Goal: Task Accomplishment & Management: Manage account settings

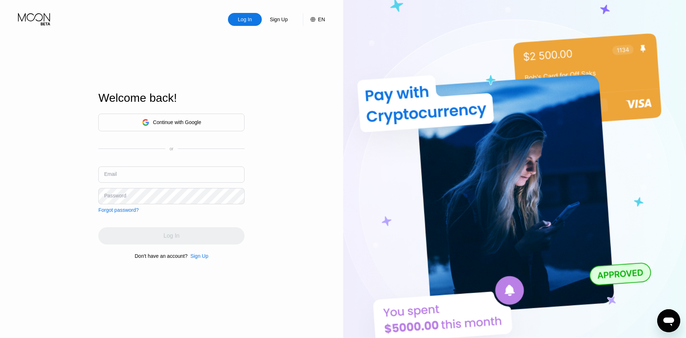
click at [178, 125] on div "Continue with Google" at bounding box center [171, 122] width 59 height 11
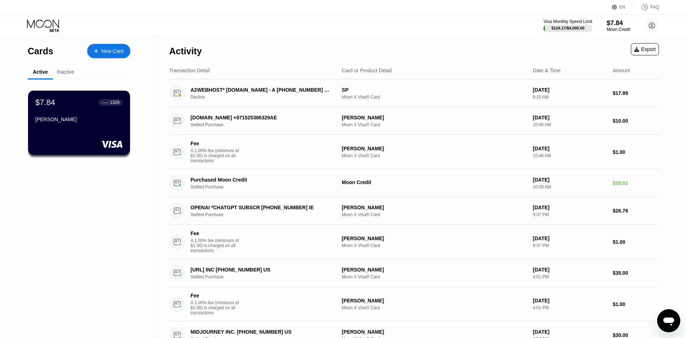
click at [62, 72] on div "Inactive" at bounding box center [65, 72] width 17 height 6
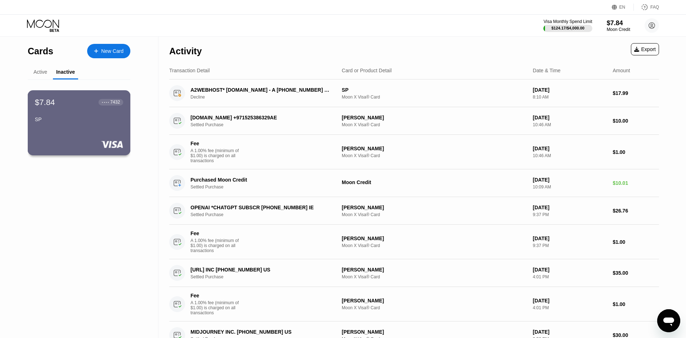
click at [80, 114] on div "$7.84 ● ● ● ● 7432 SP" at bounding box center [79, 112] width 88 height 28
click at [40, 73] on div "Active" at bounding box center [40, 72] width 14 height 6
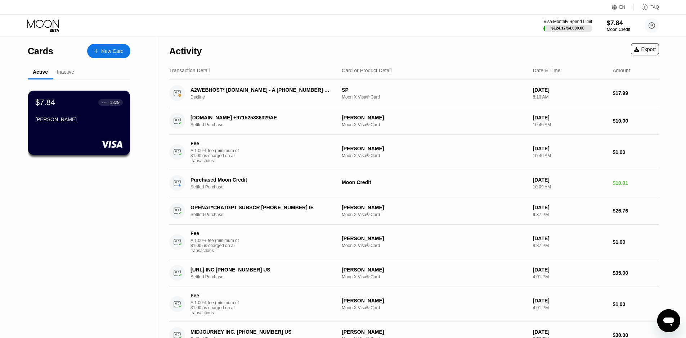
click at [56, 22] on icon at bounding box center [43, 25] width 33 height 13
click at [208, 87] on div "A2WEBHOST* [DOMAIN_NAME] - A [PHONE_NUMBER] US" at bounding box center [260, 90] width 140 height 6
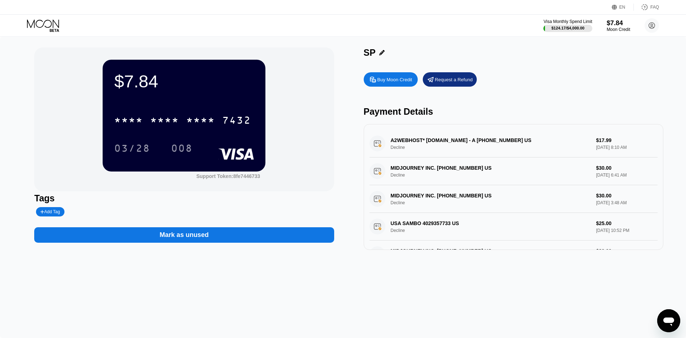
click at [51, 25] on icon at bounding box center [43, 25] width 33 height 13
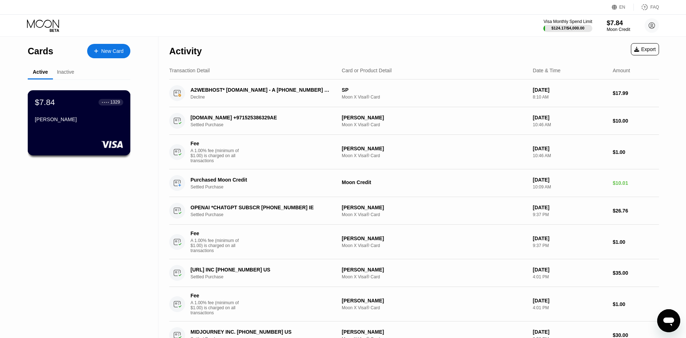
click at [120, 118] on div "$7.84 ● ● ● ● 1329 [GEOGRAPHIC_DATA]" at bounding box center [79, 112] width 88 height 28
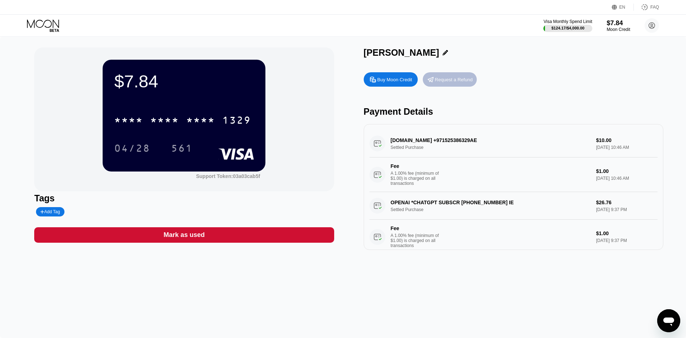
click at [446, 83] on div "Request a Refund" at bounding box center [454, 80] width 38 height 6
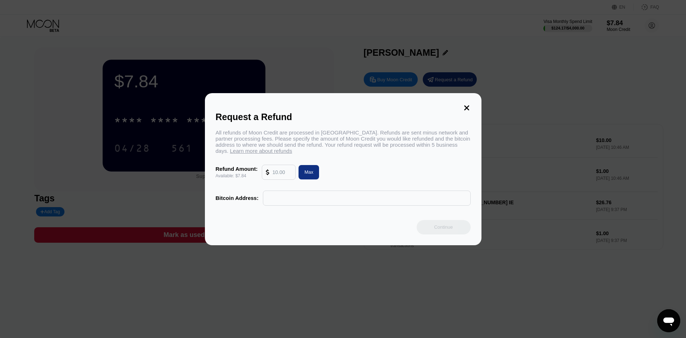
click at [465, 104] on icon at bounding box center [466, 108] width 8 height 8
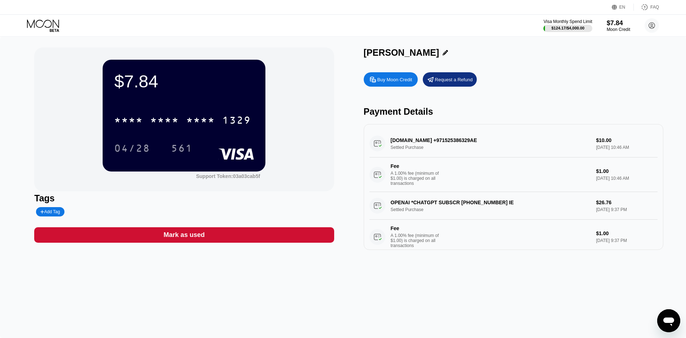
click at [57, 27] on icon at bounding box center [43, 25] width 33 height 13
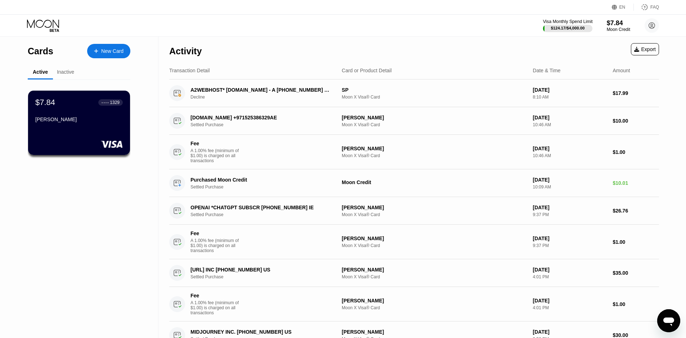
click at [589, 25] on div "$124.17 / $4,000.00" at bounding box center [568, 28] width 50 height 8
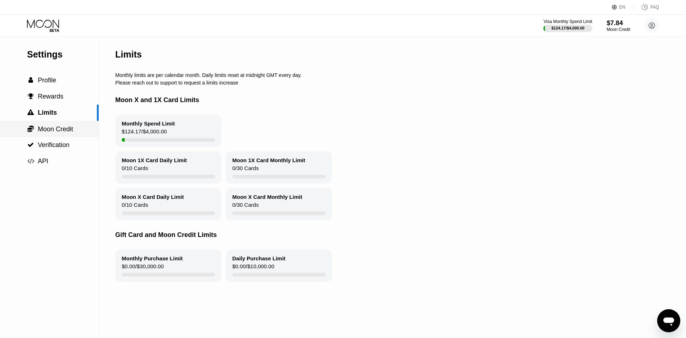
click at [73, 133] on span "Moon Credit" at bounding box center [55, 129] width 35 height 7
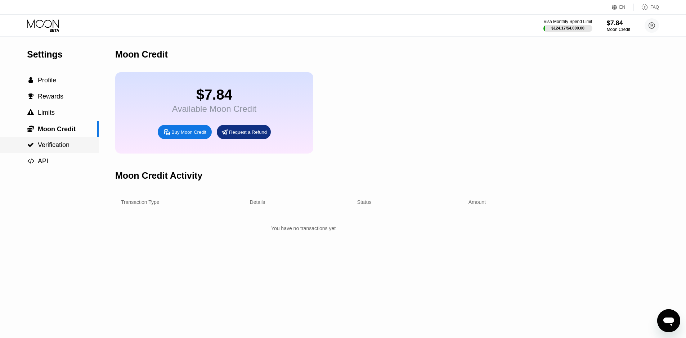
click at [72, 149] on div " Verification" at bounding box center [49, 145] width 99 height 8
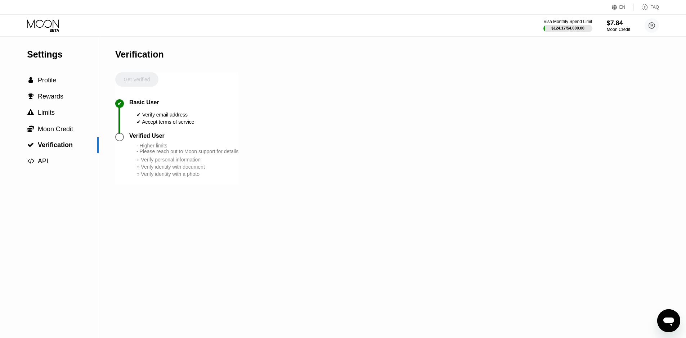
drag, startPoint x: 143, startPoint y: 143, endPoint x: 118, endPoint y: 138, distance: 24.5
click at [139, 139] on div "Verified User" at bounding box center [146, 136] width 35 height 6
click at [118, 138] on div at bounding box center [119, 137] width 9 height 9
click at [135, 83] on div "Get Verified" at bounding box center [136, 85] width 43 height 27
click at [48, 113] on span "Limits" at bounding box center [46, 112] width 17 height 7
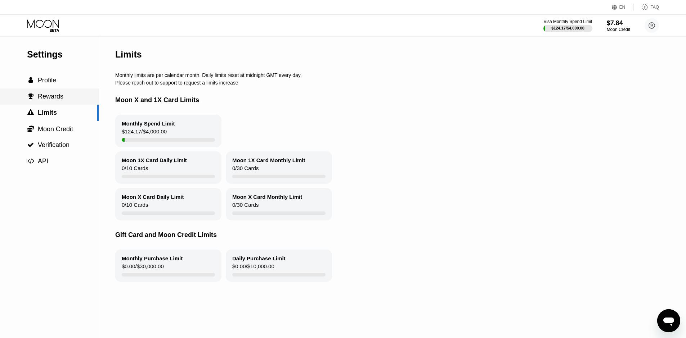
click at [51, 98] on span "Rewards" at bounding box center [51, 96] width 26 height 7
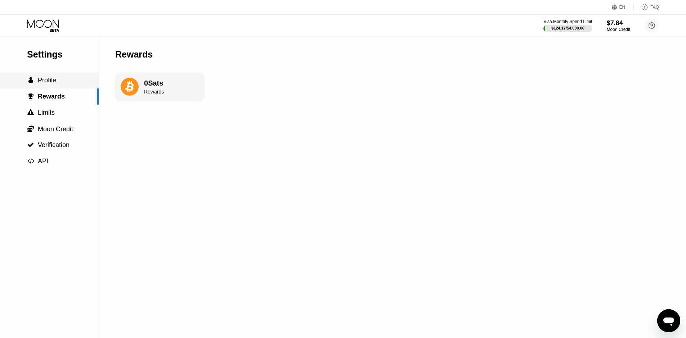
click at [63, 82] on div " Profile" at bounding box center [49, 81] width 99 height 8
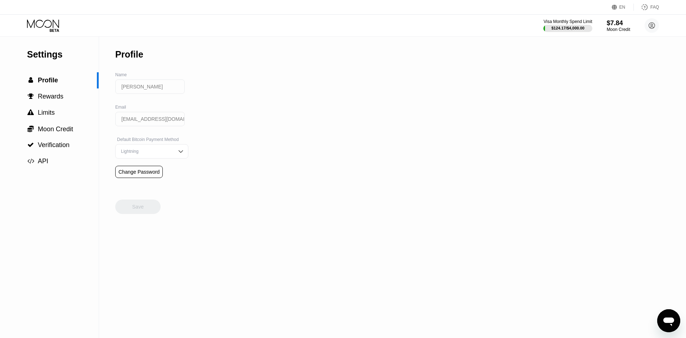
click at [179, 153] on div "Lightning" at bounding box center [151, 151] width 73 height 14
click at [170, 178] on div "On-Chain" at bounding box center [152, 180] width 72 height 14
click at [177, 152] on img at bounding box center [180, 151] width 7 height 7
click at [172, 168] on div "Lightning" at bounding box center [151, 165] width 65 height 5
click at [238, 173] on div "Settings  Profile  Rewards  Limits  Moon Credit  Verification  API Profil…" at bounding box center [343, 188] width 686 height 302
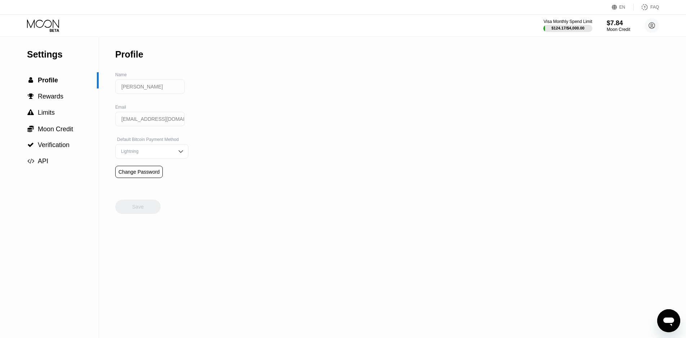
click at [50, 20] on icon at bounding box center [43, 23] width 32 height 8
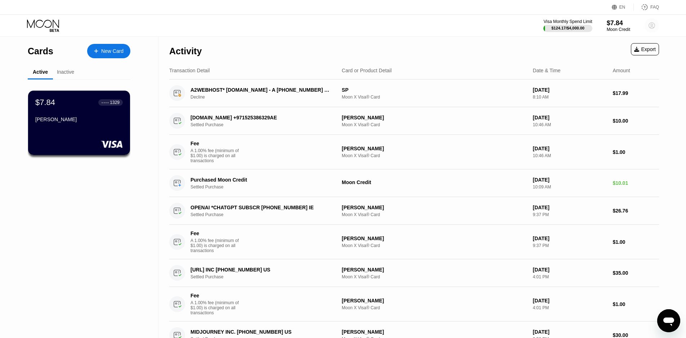
click at [650, 25] on circle at bounding box center [651, 25] width 14 height 14
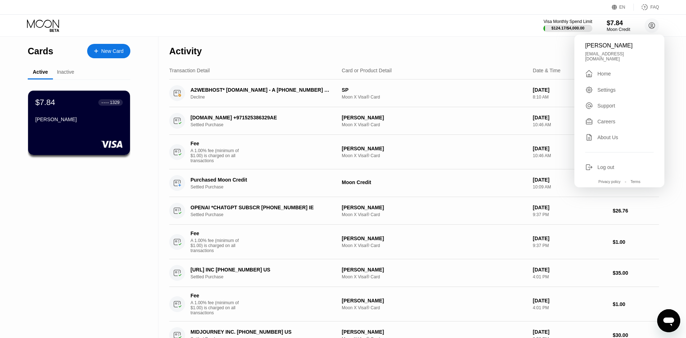
click at [607, 87] on div "Settings" at bounding box center [606, 90] width 18 height 6
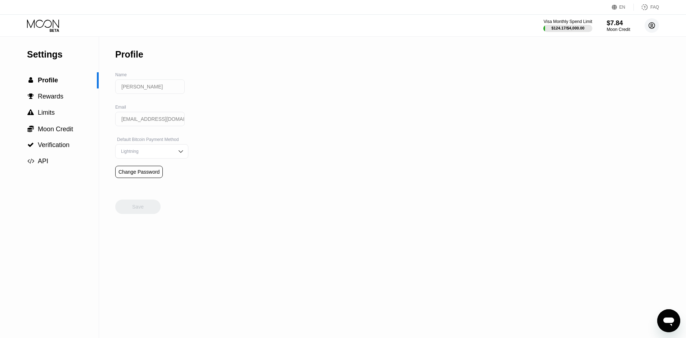
click at [652, 25] on icon at bounding box center [652, 26] width 4 height 4
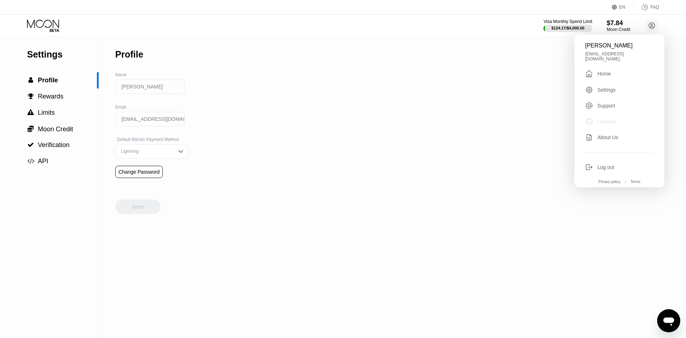
click at [621, 120] on div "Careers" at bounding box center [619, 122] width 68 height 8
